Goal: Task Accomplishment & Management: Manage account settings

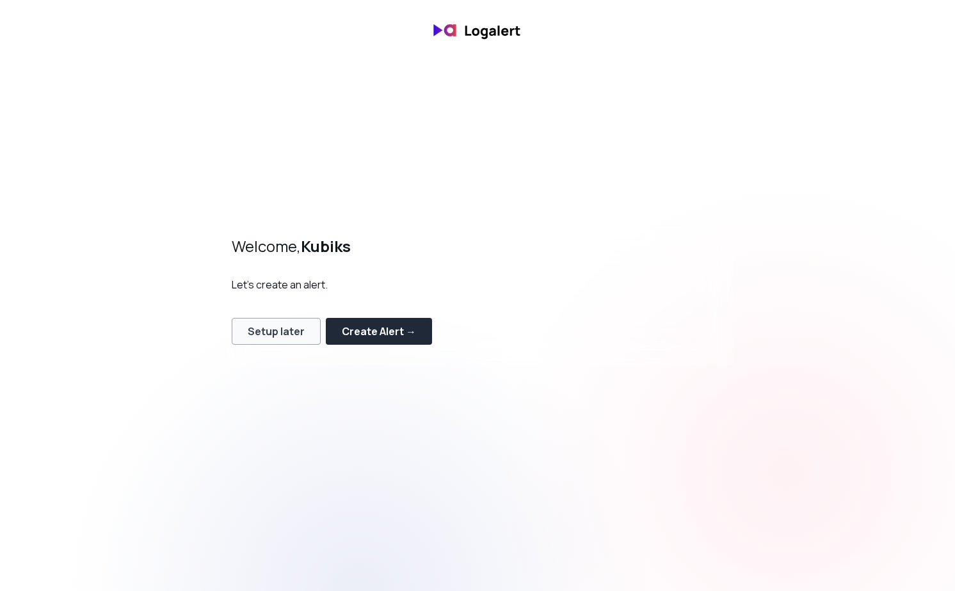
click at [294, 333] on div "Setup later" at bounding box center [276, 331] width 57 height 15
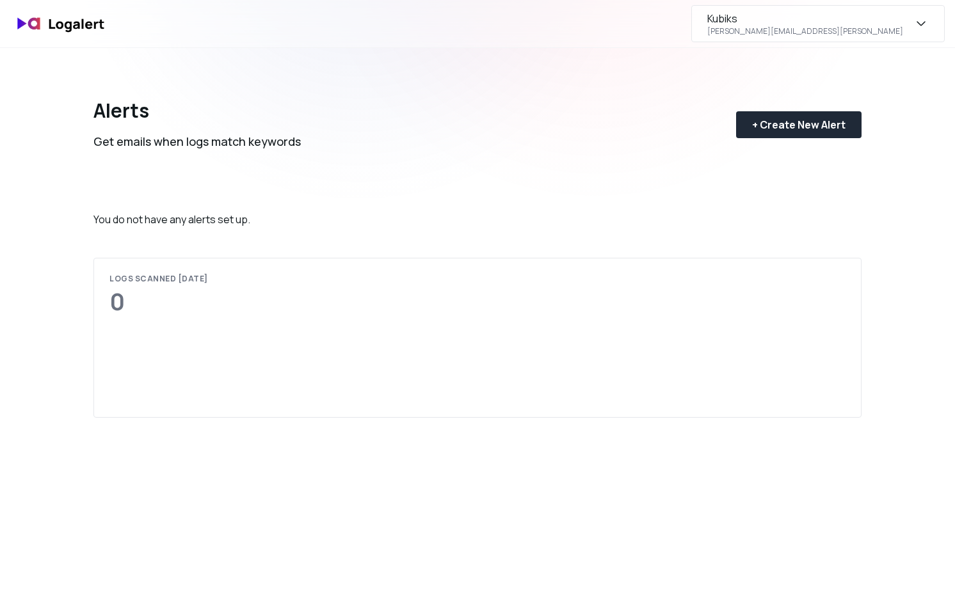
click at [839, 31] on div "alex.holovach@kubiks.ai" at bounding box center [805, 31] width 196 height 10
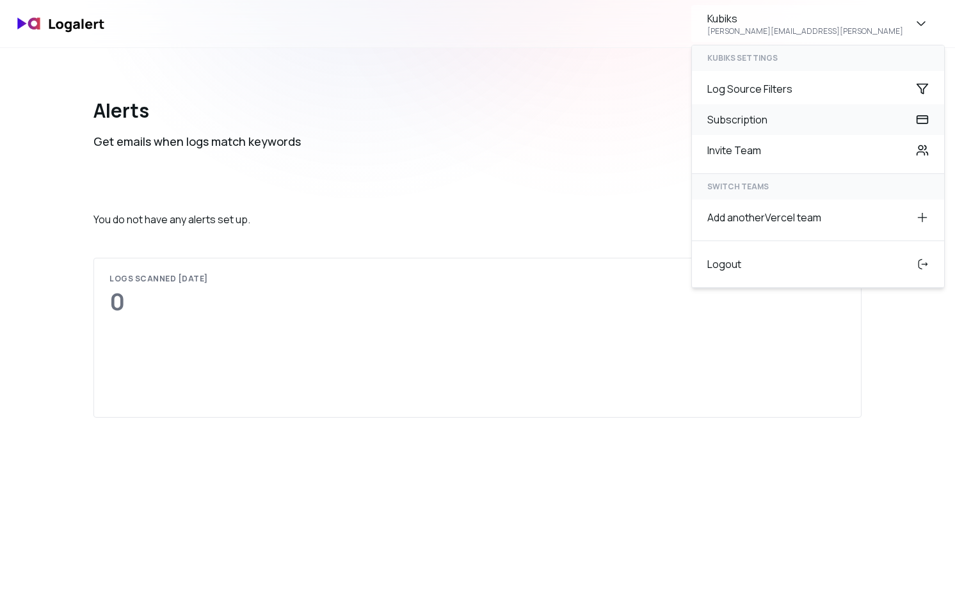
click at [785, 125] on div "Subscription" at bounding box center [818, 119] width 252 height 31
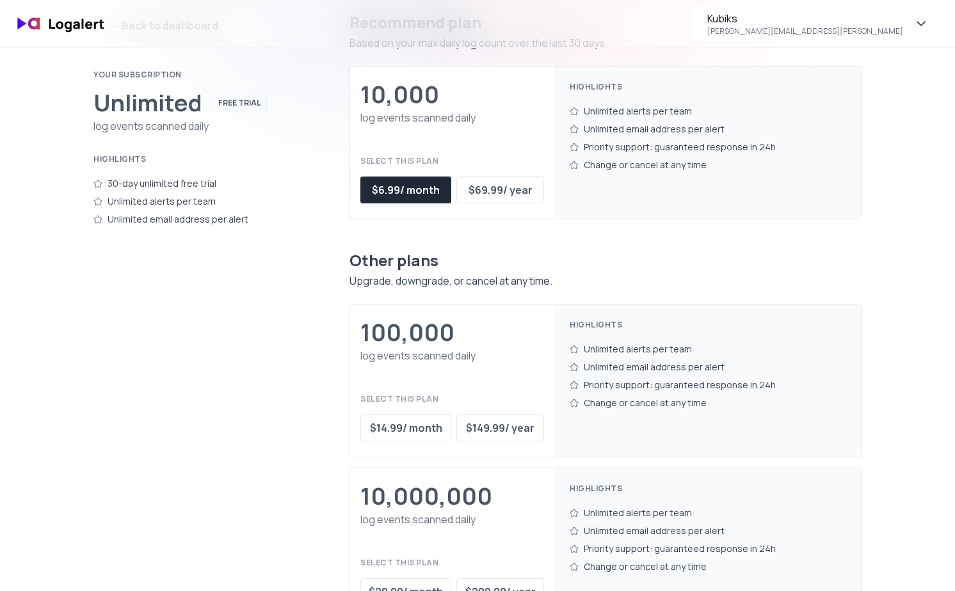
scroll to position [79, 0]
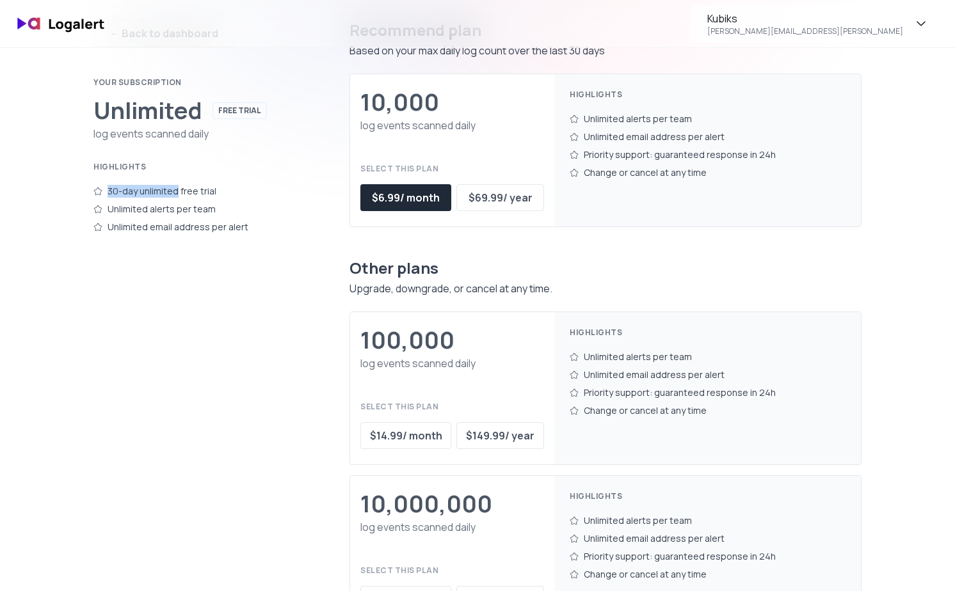
drag, startPoint x: 100, startPoint y: 190, endPoint x: 174, endPoint y: 194, distance: 73.7
click at [175, 194] on div "30-day unlimited free trial" at bounding box center [195, 191] width 205 height 18
drag, startPoint x: 222, startPoint y: 189, endPoint x: 92, endPoint y: 198, distance: 130.9
click at [92, 198] on div "← Back to dashboard Your subscription Unlimited FREE TRIAL log events scanned d…" at bounding box center [478, 335] width 922 height 732
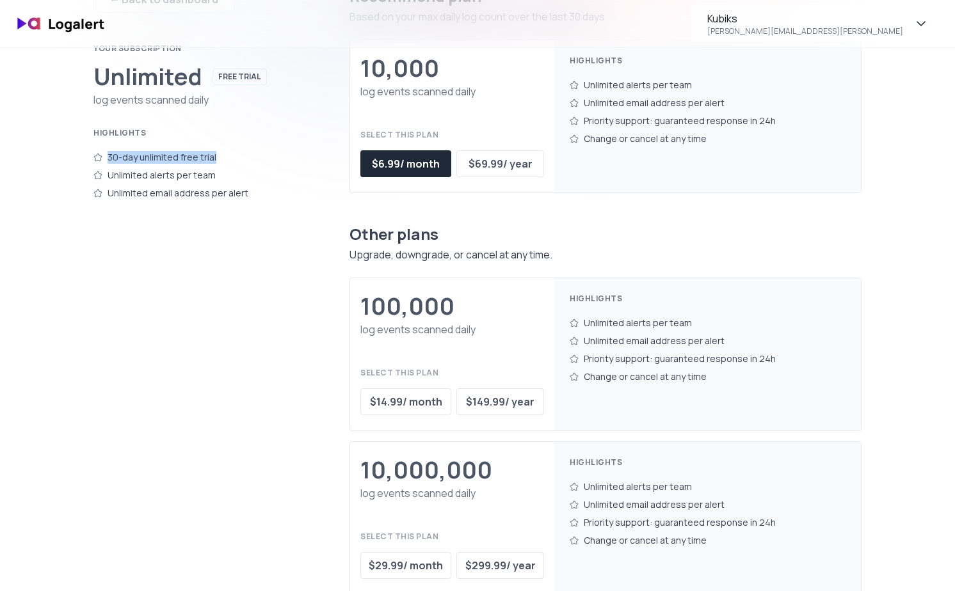
scroll to position [93, 0]
